Goal: Book appointment/travel/reservation

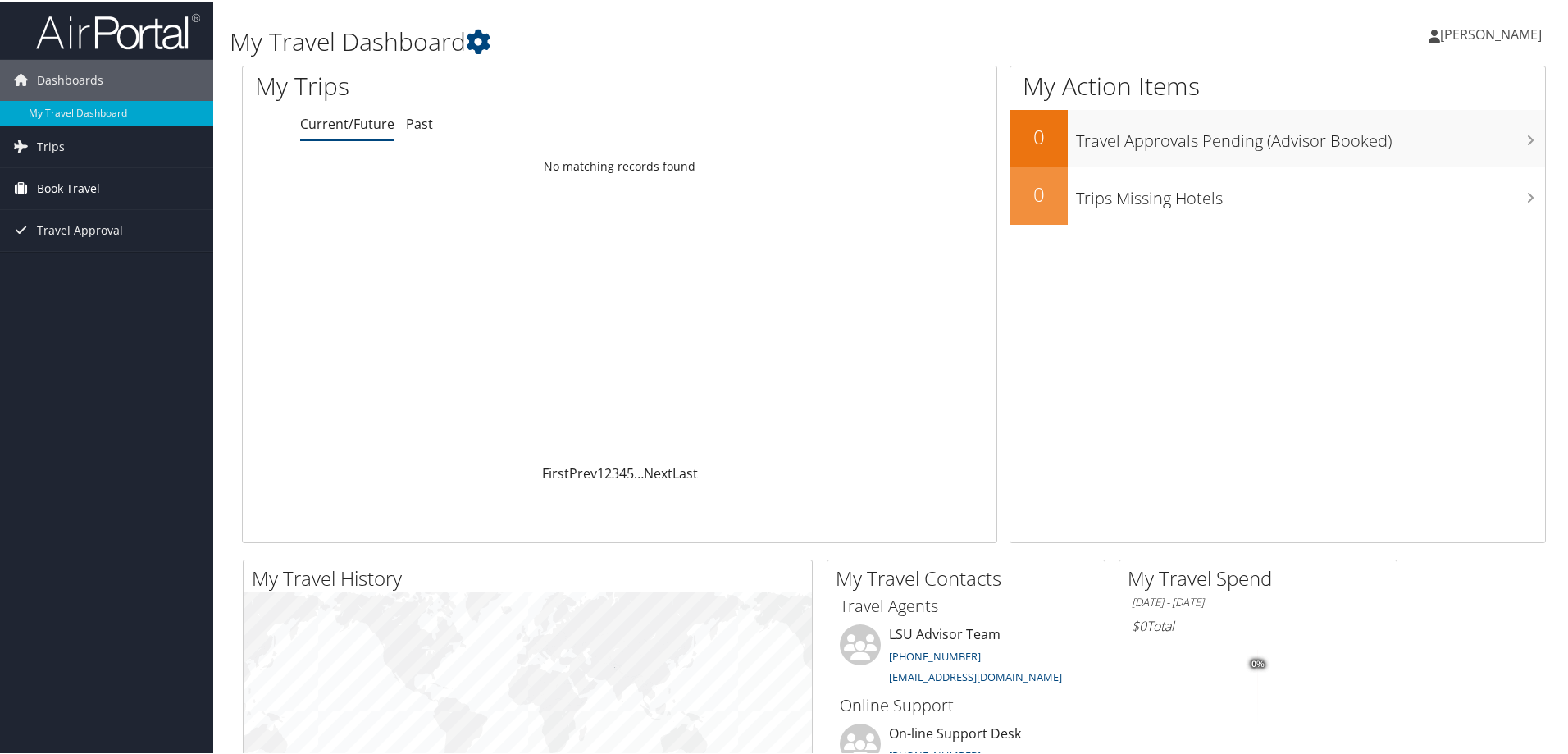
click at [64, 185] on span "Book Travel" at bounding box center [68, 187] width 63 height 41
click at [88, 242] on link "Book/Manage Online Trips" at bounding box center [107, 244] width 213 height 25
